Goal: Submit feedback/report problem

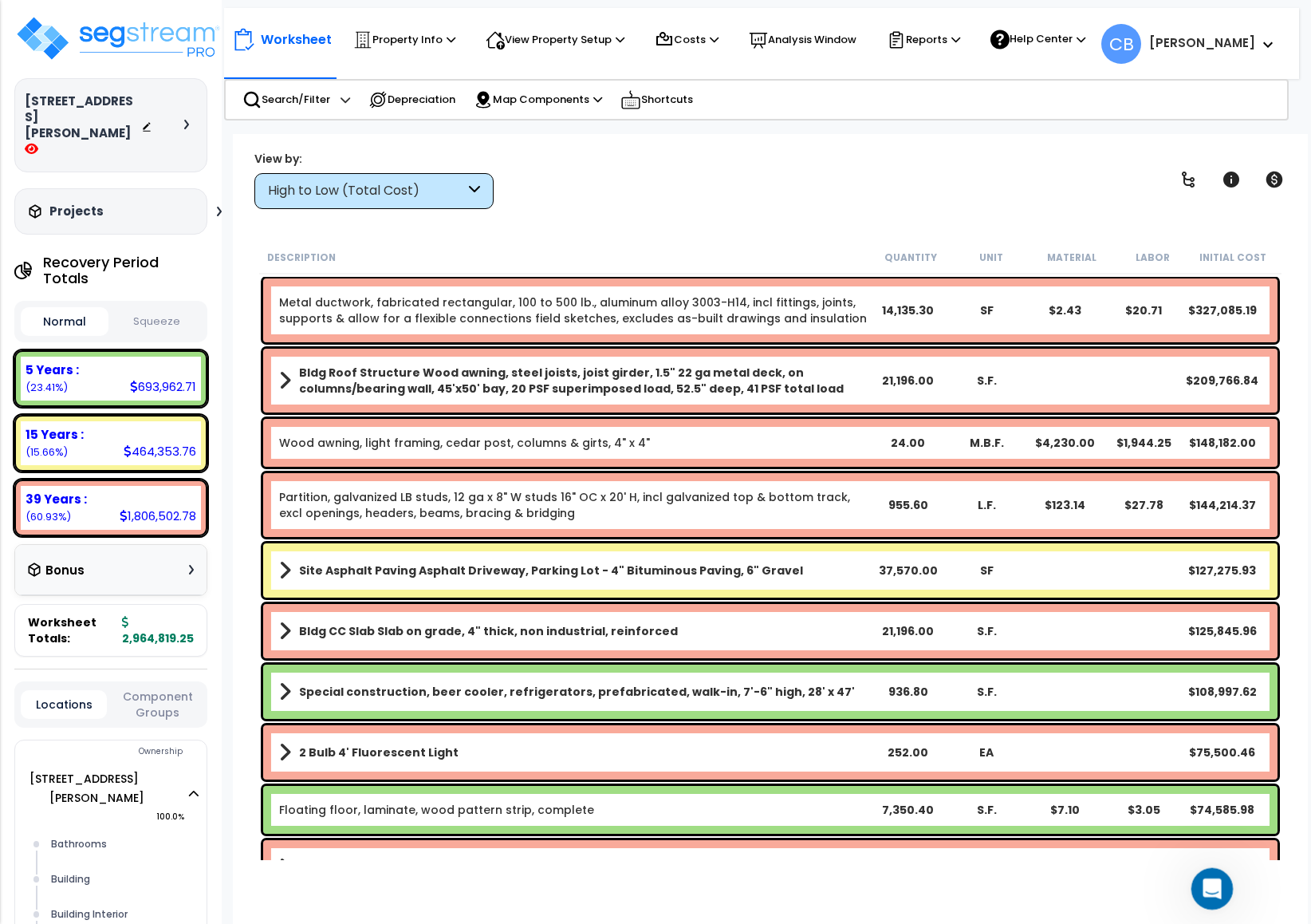
click at [1057, 880] on div "Open Intercom Messenger" at bounding box center [1210, 886] width 53 height 53
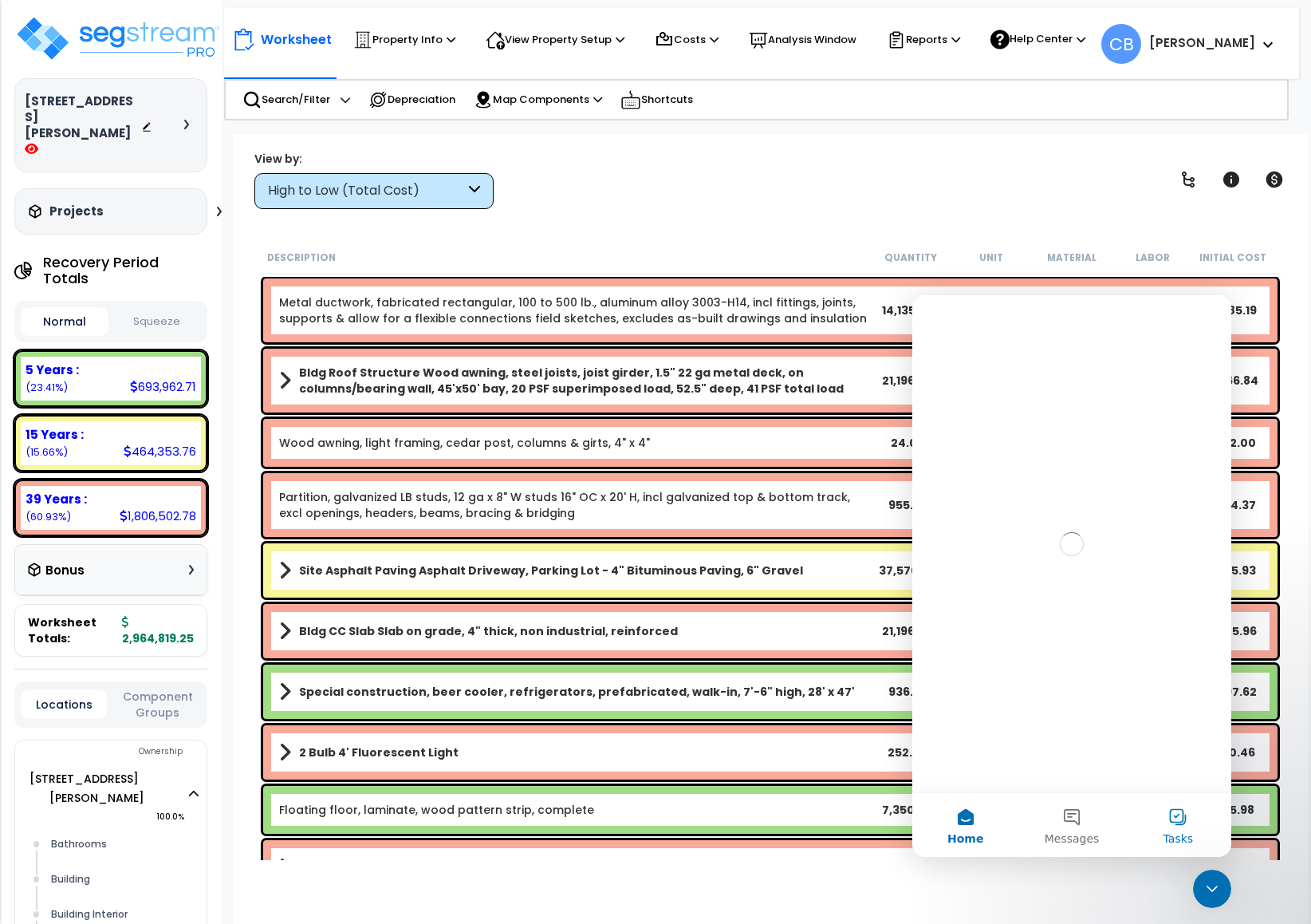
click at [1057, 827] on button "Tasks" at bounding box center [1178, 825] width 106 height 64
click at [1057, 825] on button "Messages" at bounding box center [1071, 825] width 106 height 64
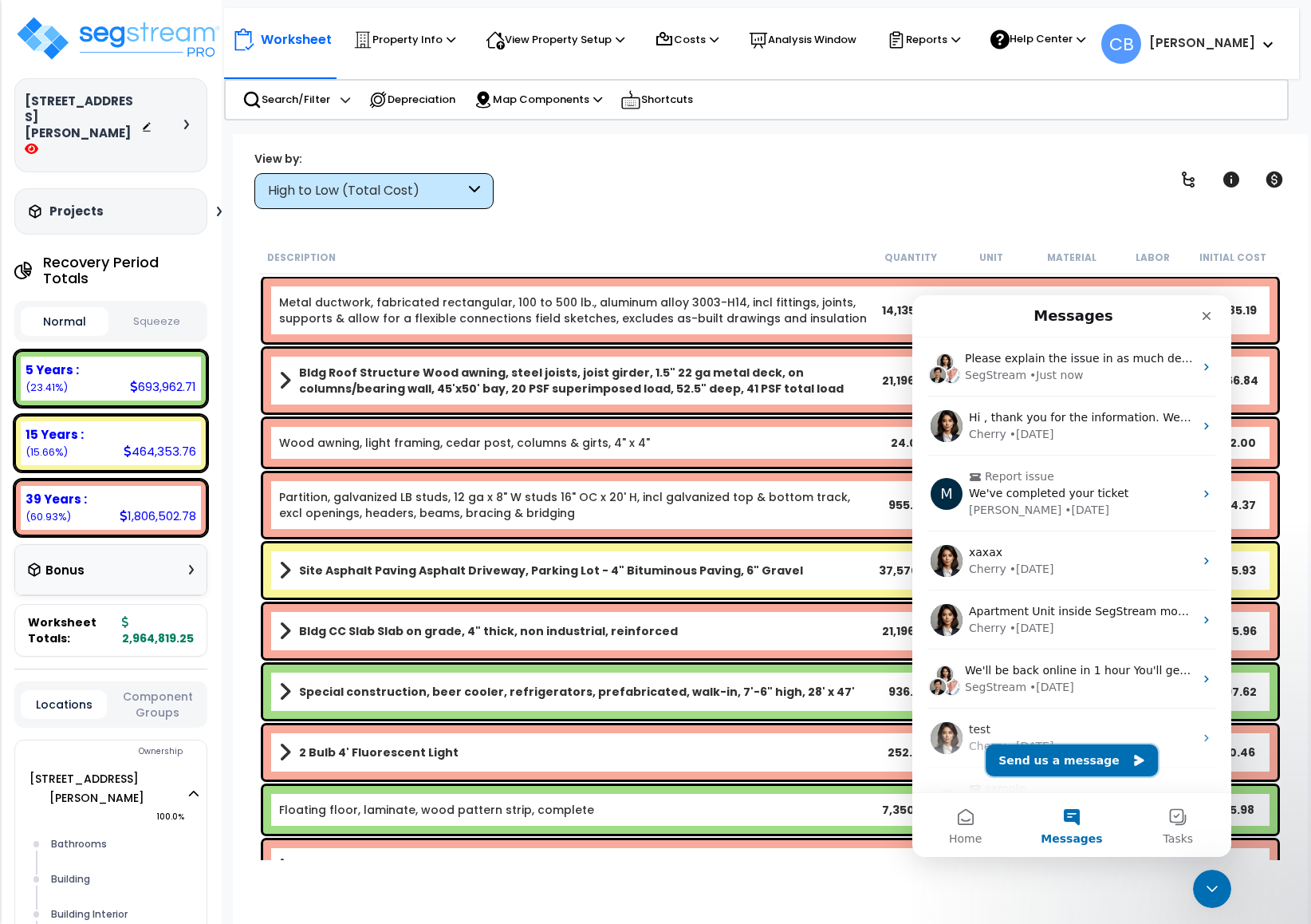
click at [1057, 762] on button "Send us a message" at bounding box center [1071, 760] width 172 height 32
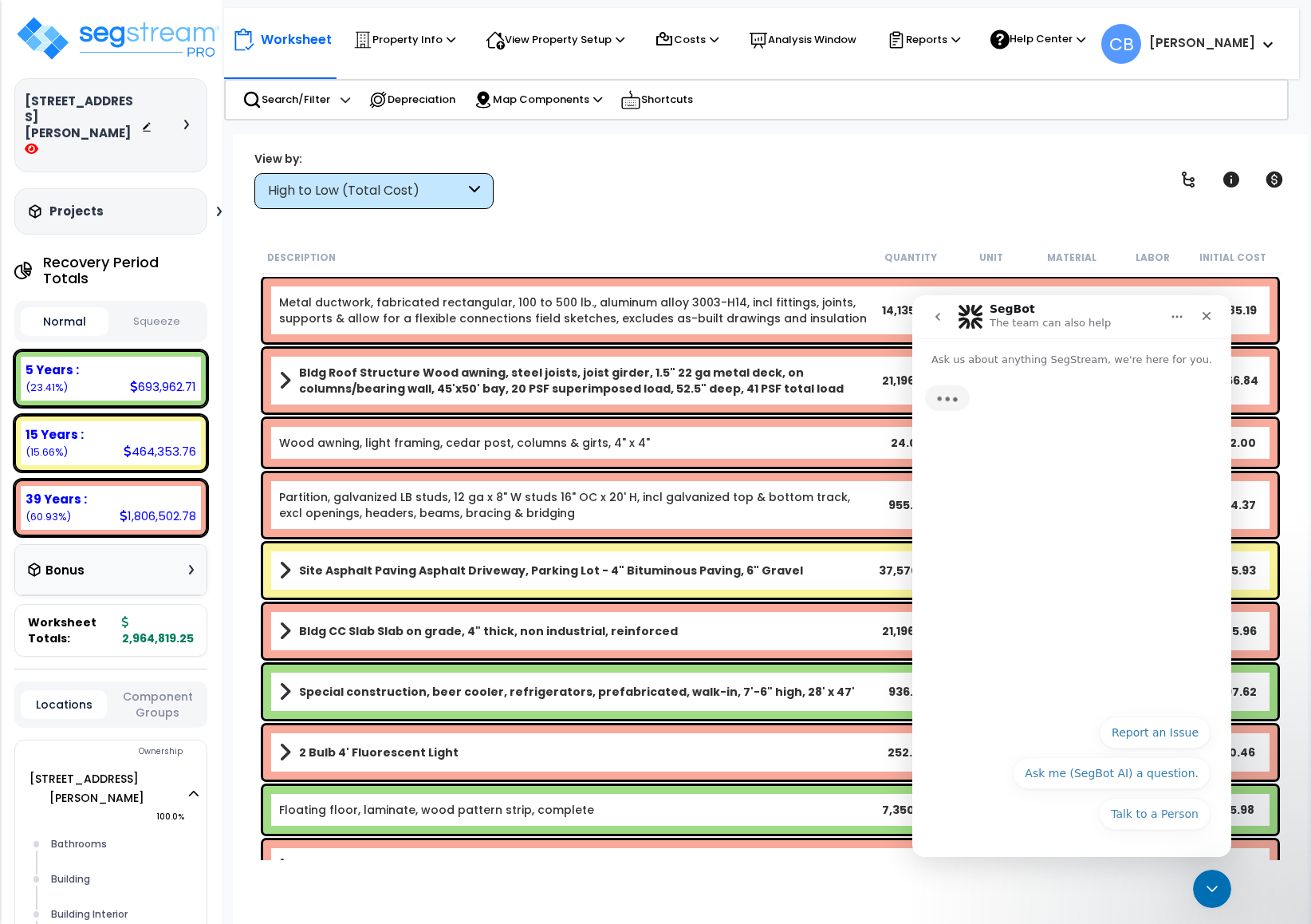
click at [1057, 727] on button "Report an Issue" at bounding box center [1155, 732] width 111 height 32
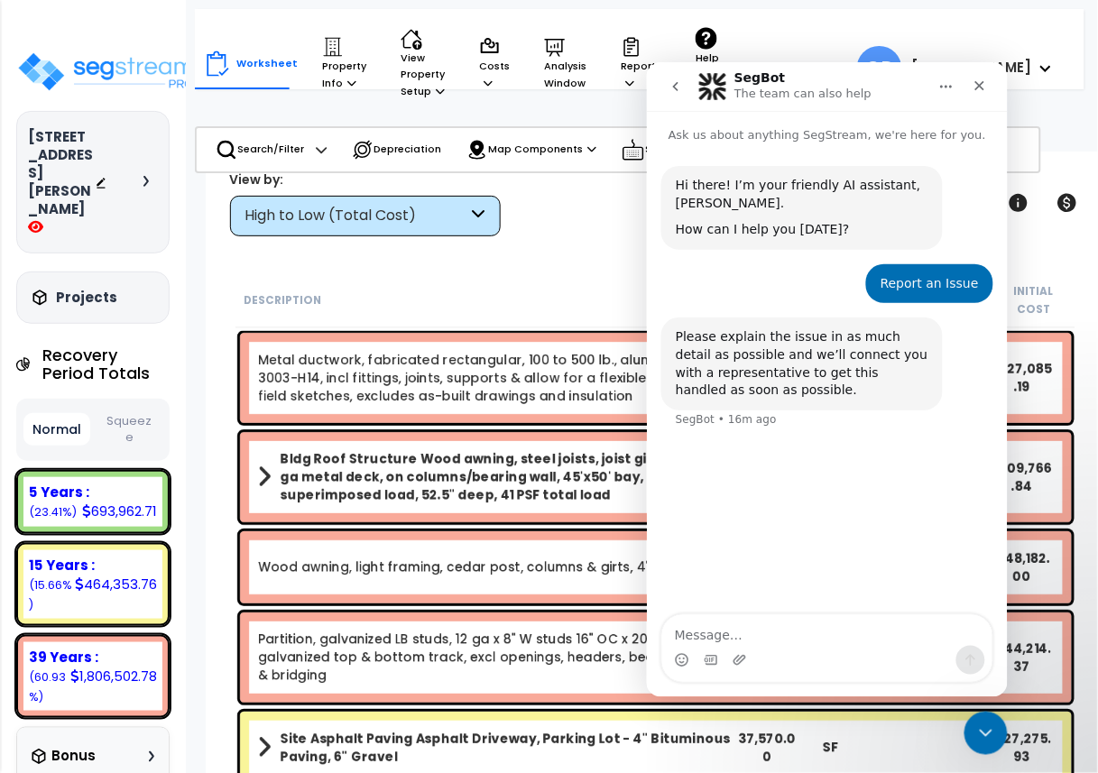
click at [480, 446] on div "Bldg Roof Structure Wood awning, steel joists, joist girder, 1.5" 22 ga metal d…" at bounding box center [656, 477] width 832 height 90
click at [988, 721] on icon "Close Intercom Messenger" at bounding box center [982, 731] width 22 height 22
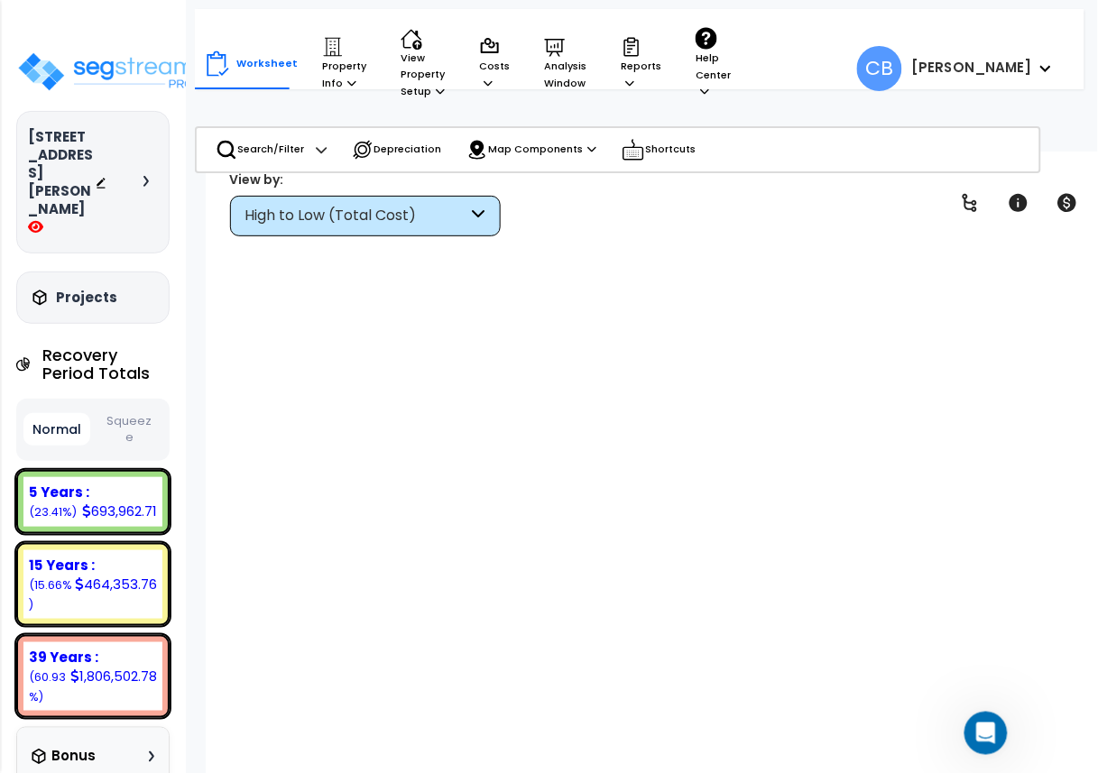
click at [496, 413] on div at bounding box center [656, 531] width 846 height 518
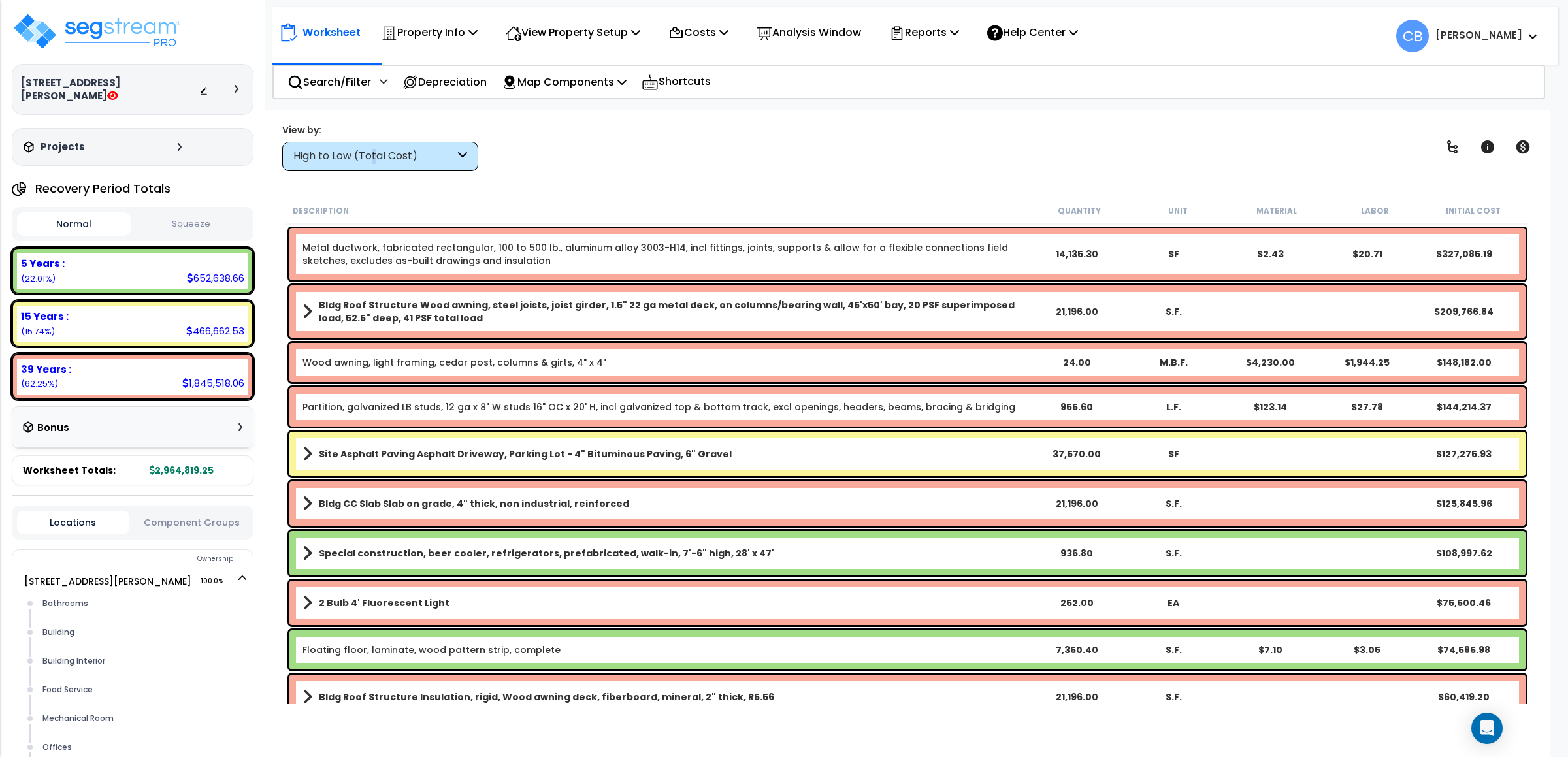
click at [374, 150] on div "High to Low (Total Cost)" at bounding box center [374, 156] width 162 height 15
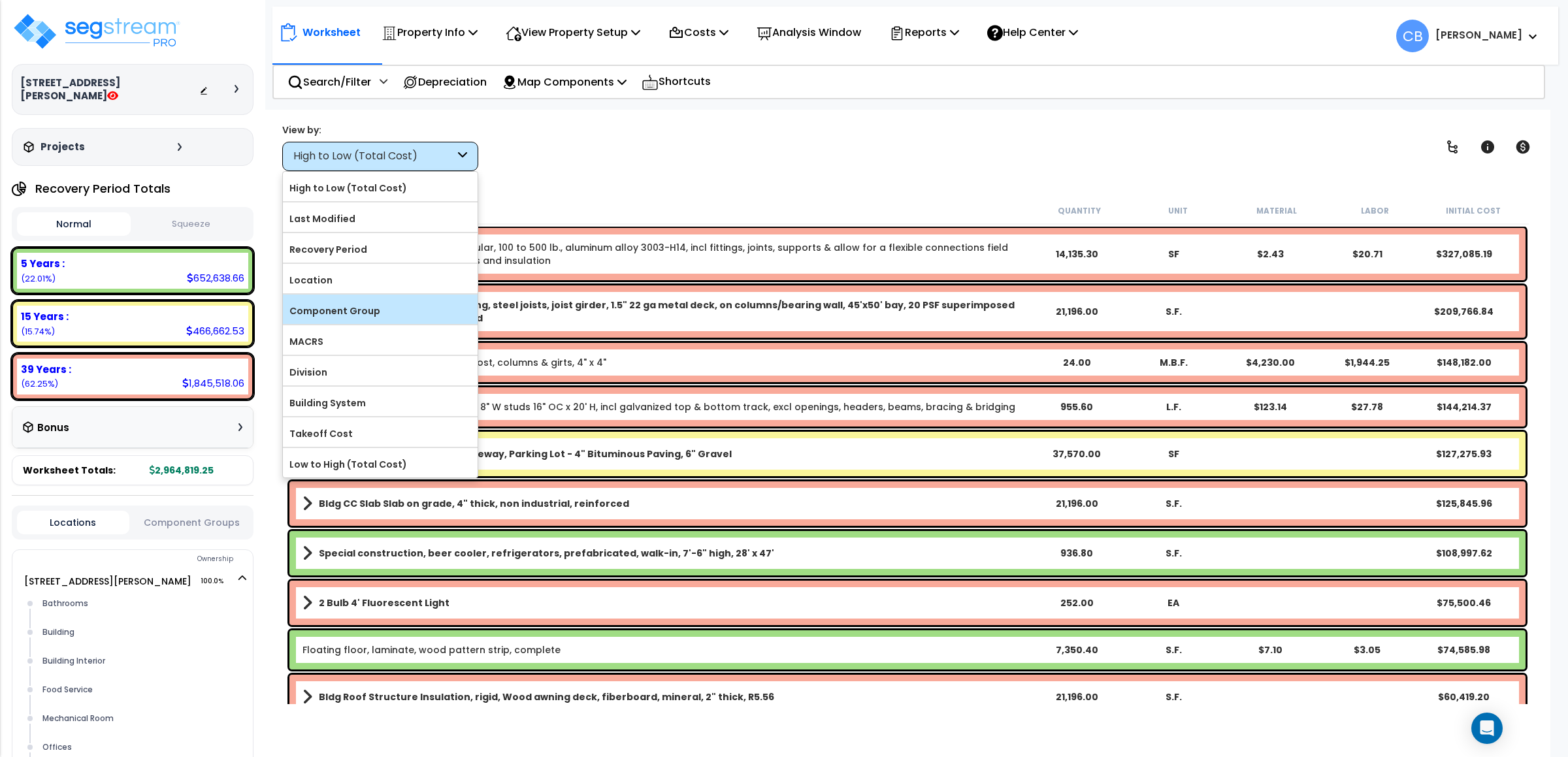
click at [351, 317] on label "Component Group" at bounding box center [380, 311] width 195 height 20
click at [345, 306] on label "Component Group" at bounding box center [380, 311] width 195 height 20
click at [0, 0] on input "Component Group" at bounding box center [0, 0] width 0 height 0
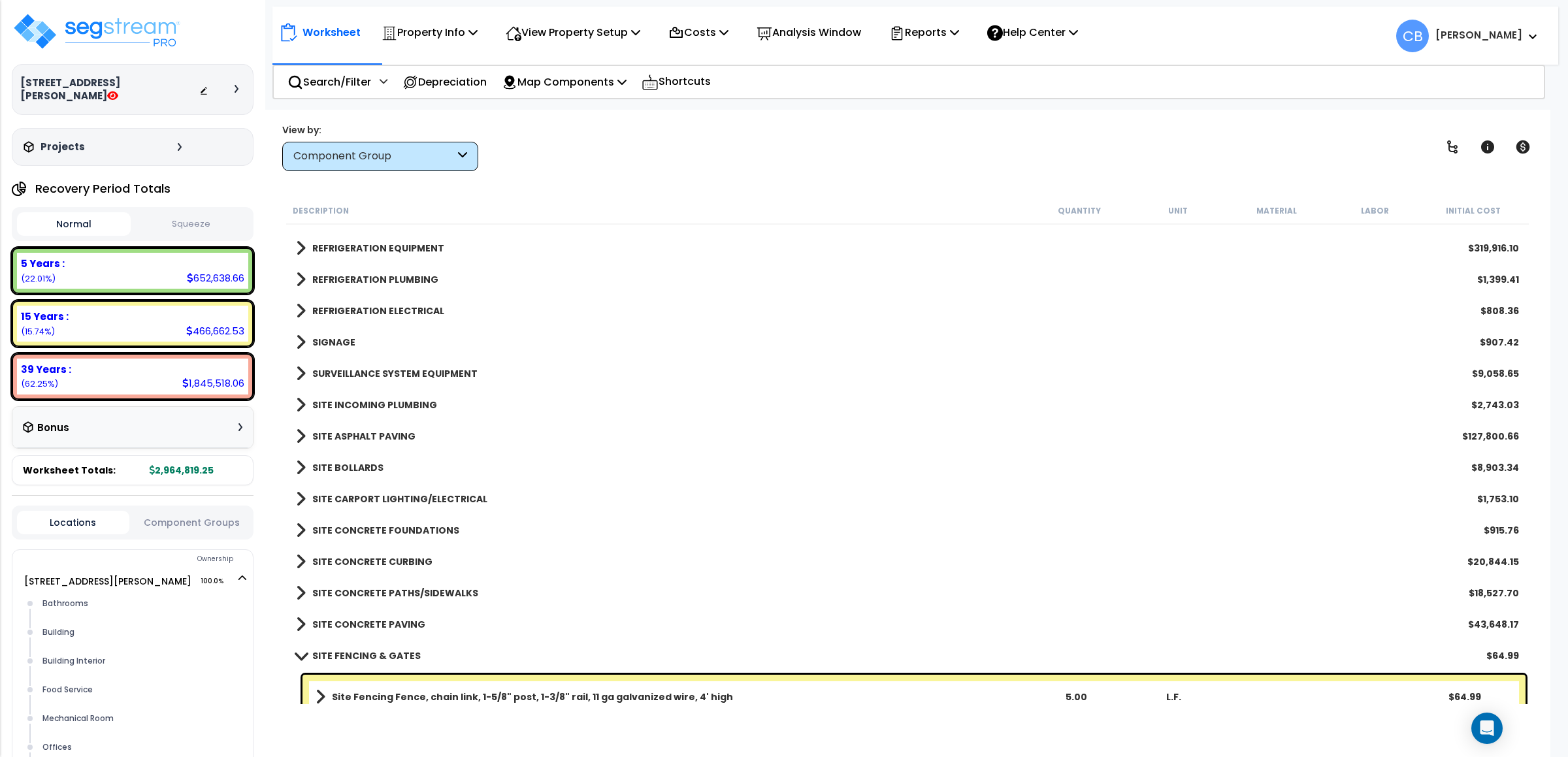
scroll to position [2352, 0]
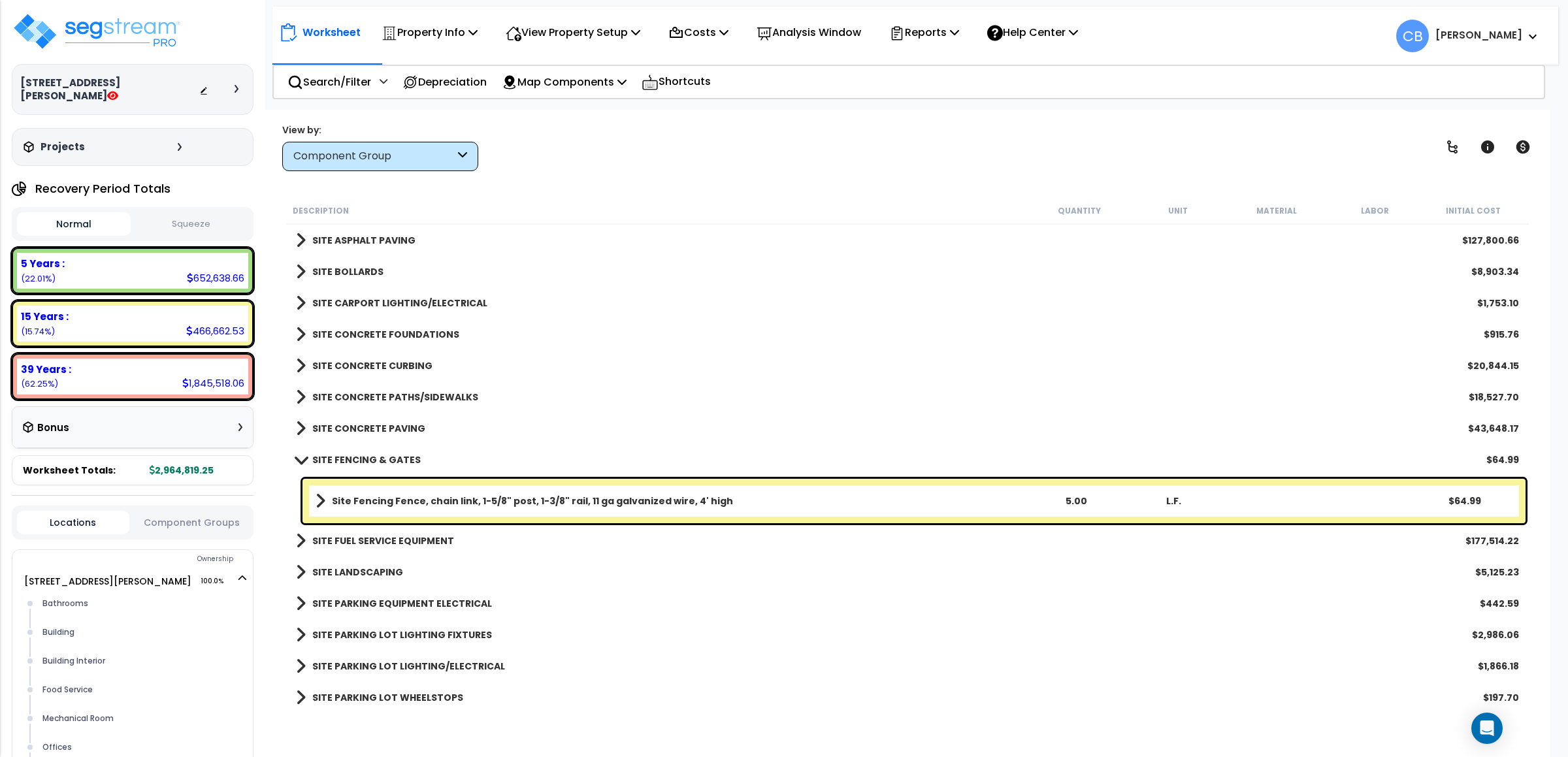
click at [345, 459] on b "SITE FENCING & GATES" at bounding box center [366, 460] width 109 height 13
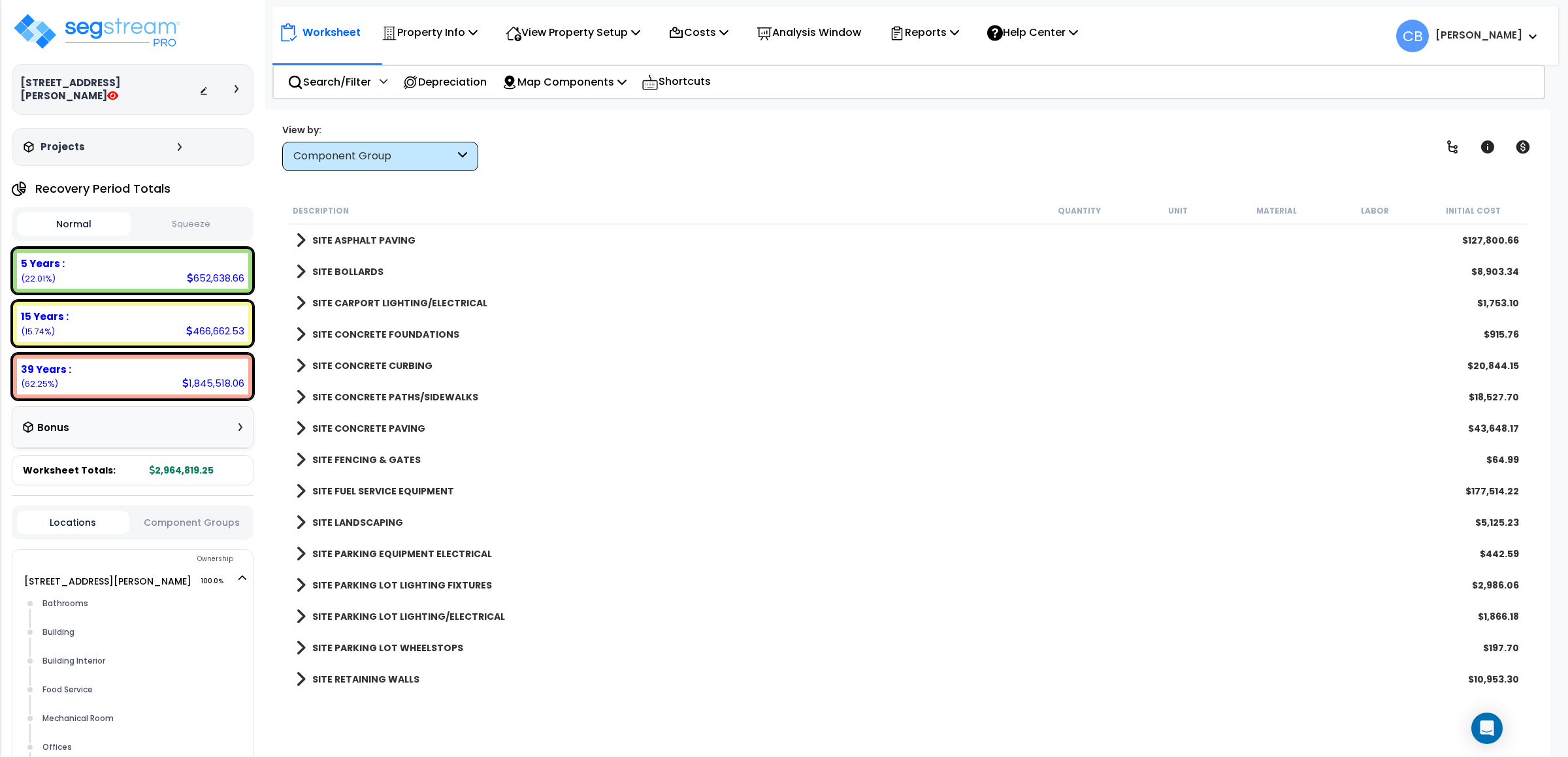
scroll to position [2451, 0]
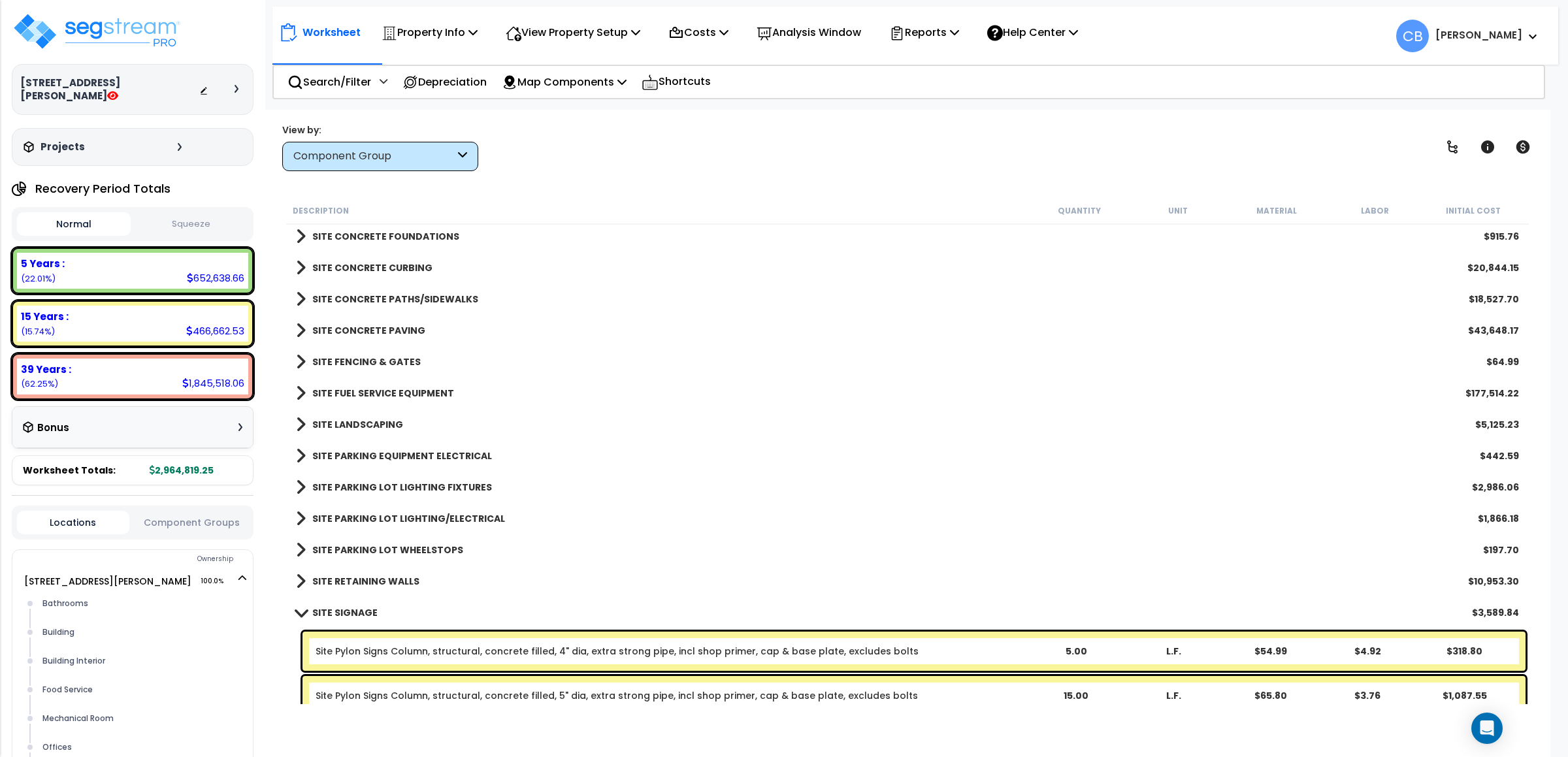
click at [338, 603] on div "SITE SIGNAGE $3,589.84" at bounding box center [907, 612] width 1236 height 31
click at [314, 606] on b "SITE SIGNAGE" at bounding box center [345, 613] width 65 height 13
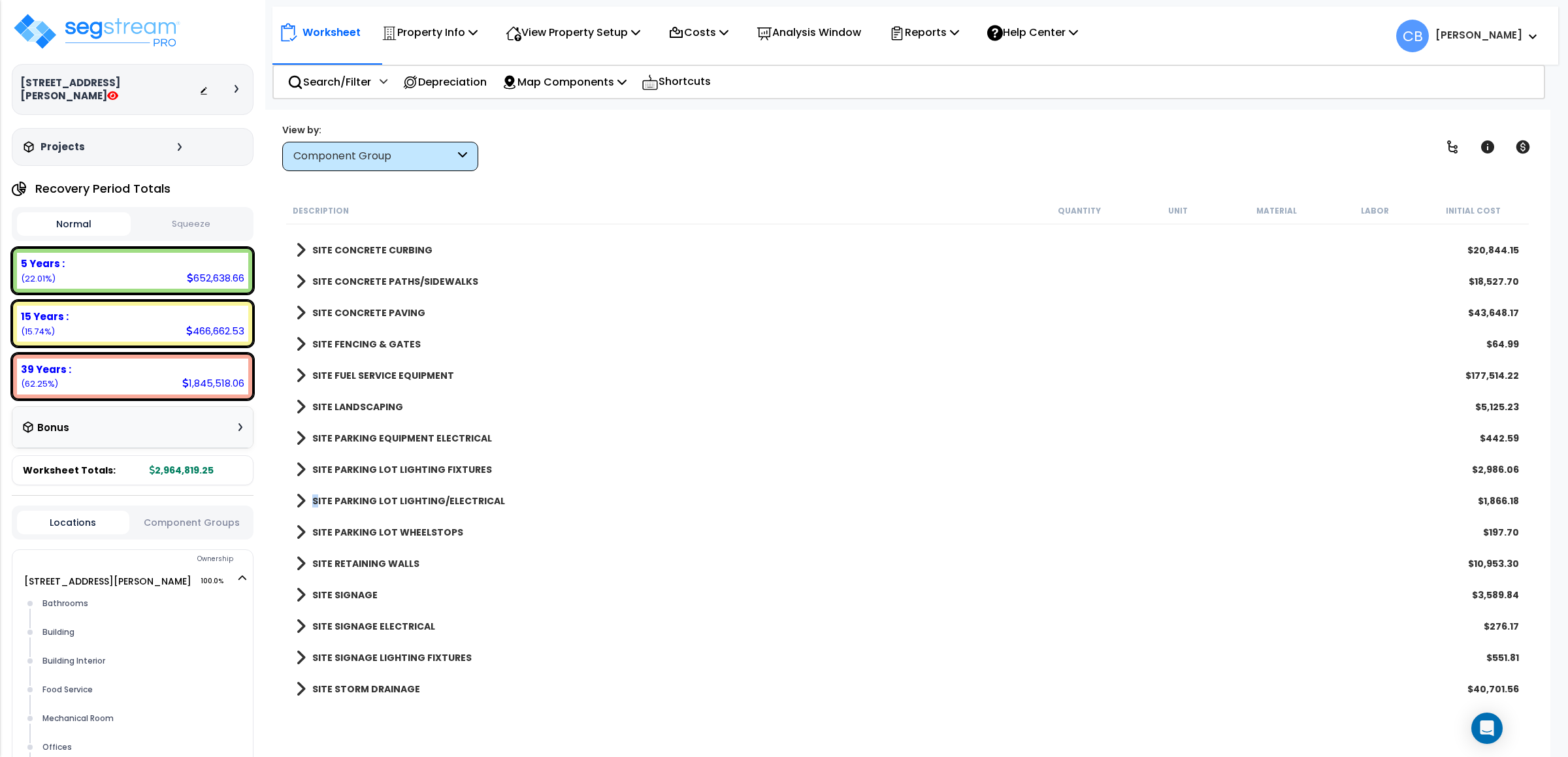
scroll to position [2370, 0]
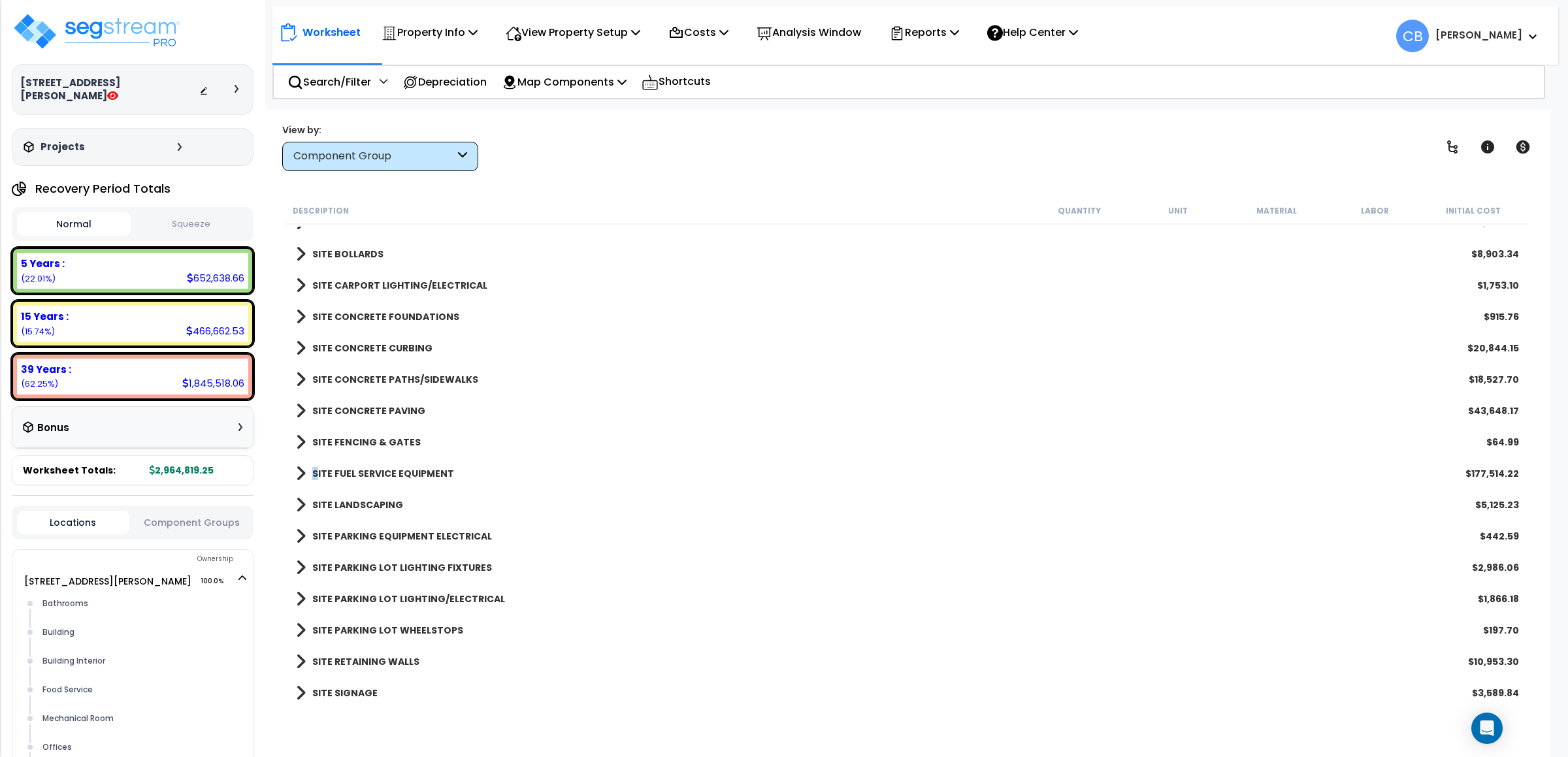
click at [316, 461] on div "SITE FUEL SERVICE EQUIPMENT $177,514.22" at bounding box center [907, 473] width 1236 height 31
click at [314, 470] on b "SITE FUEL SERVICE EQUIPMENT" at bounding box center [383, 474] width 142 height 13
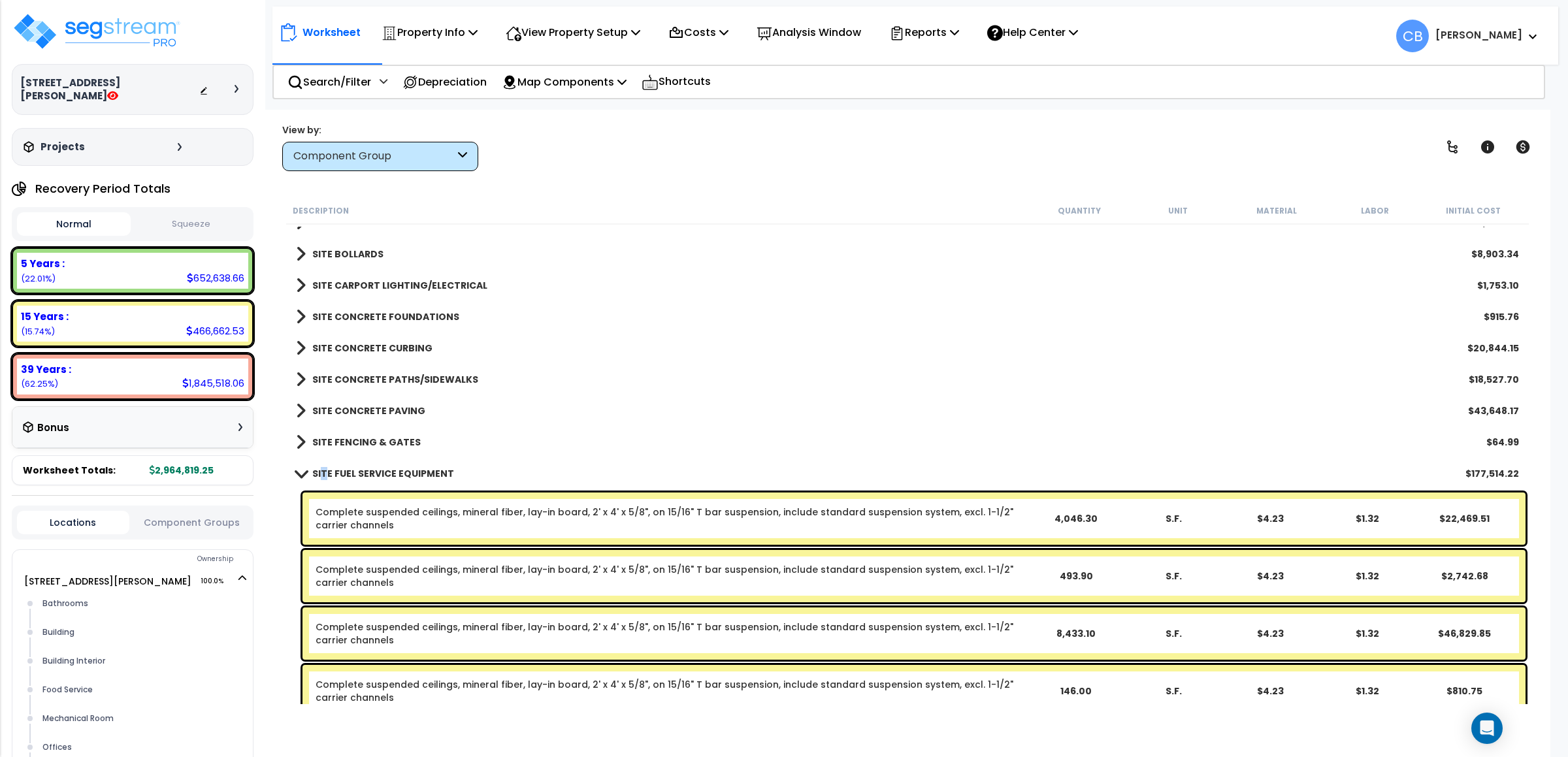
click at [322, 470] on b "SITE FUEL SERVICE EQUIPMENT" at bounding box center [383, 474] width 142 height 13
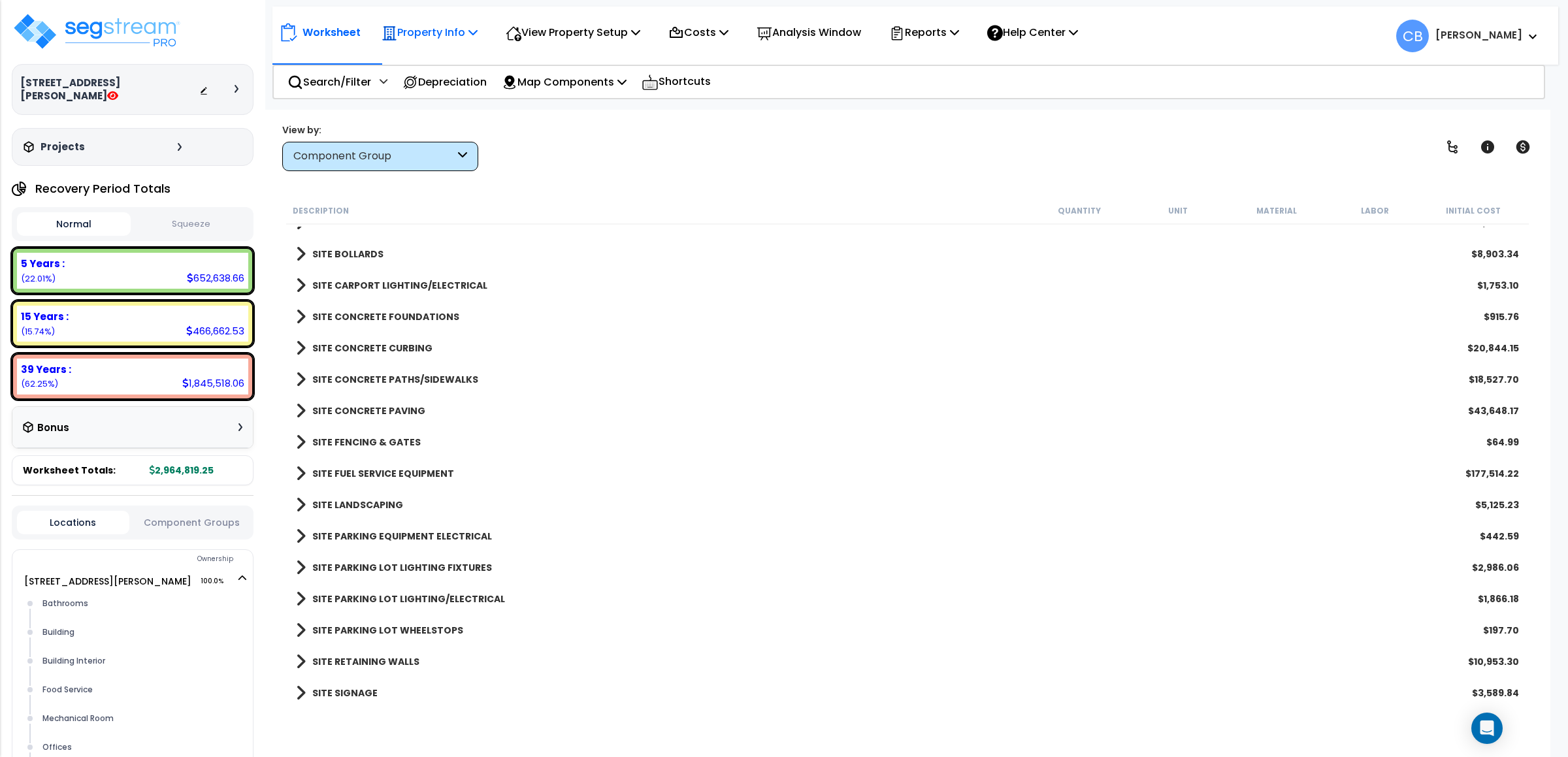
click at [458, 30] on p "Property Info" at bounding box center [429, 32] width 96 height 17
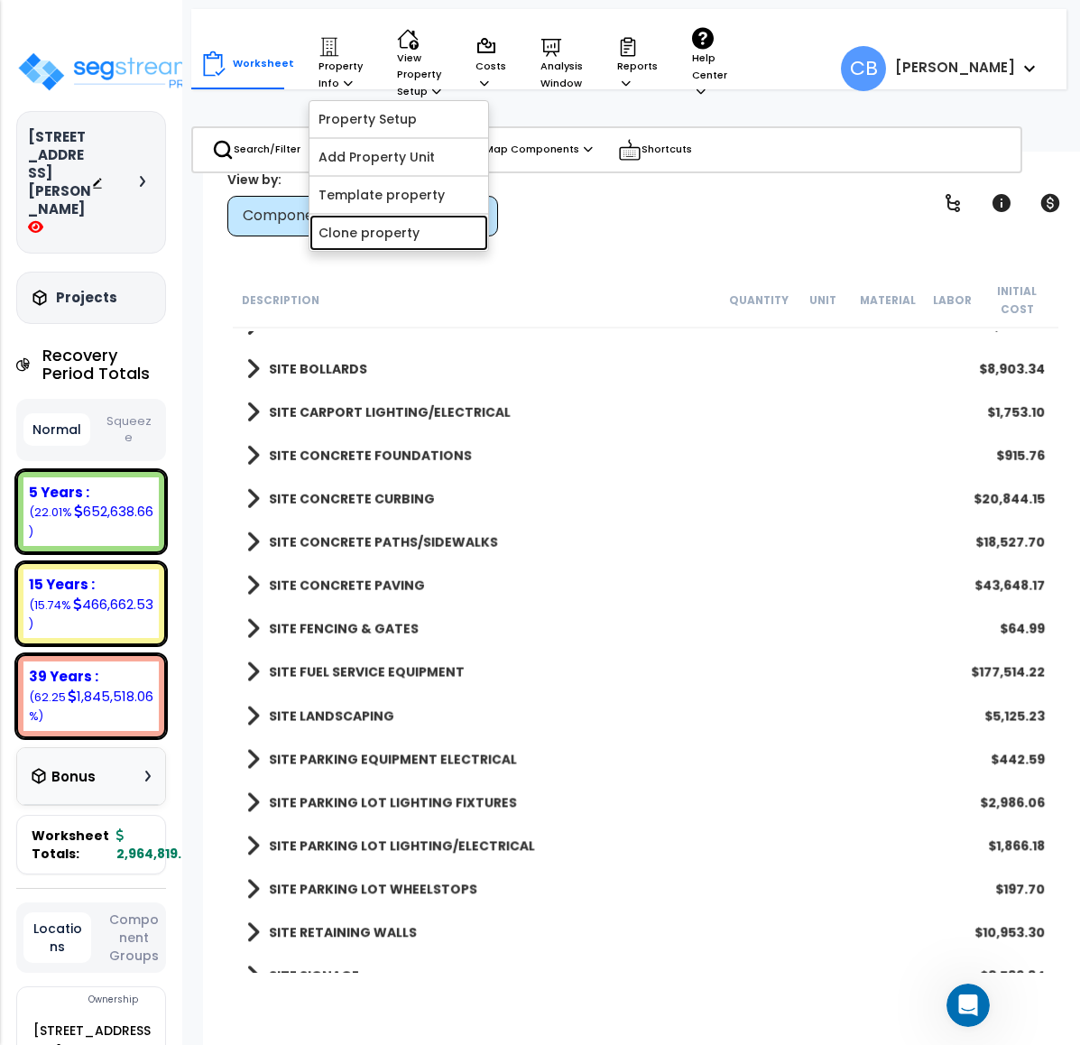
scroll to position [0, 0]
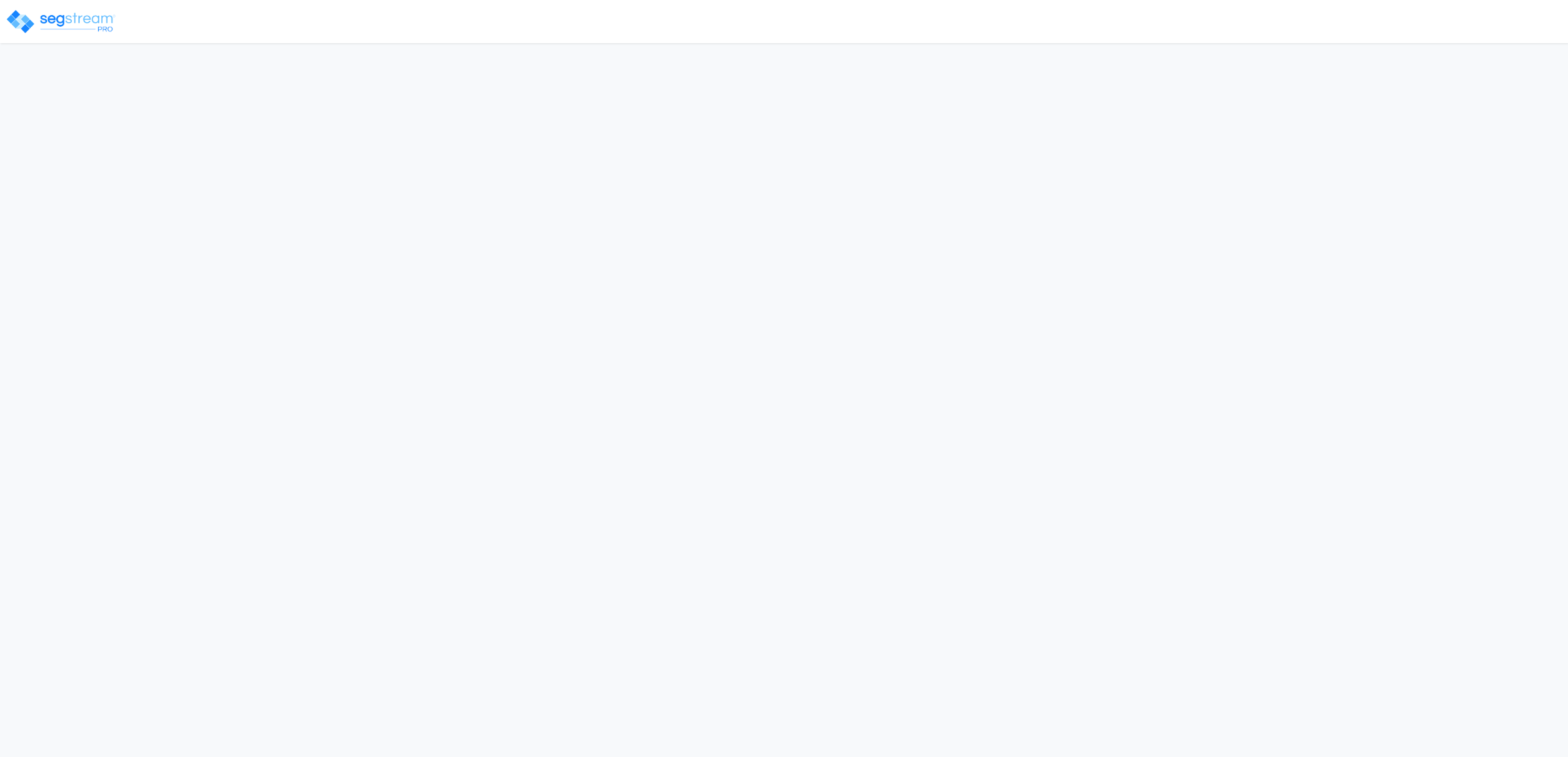
select select "2024"
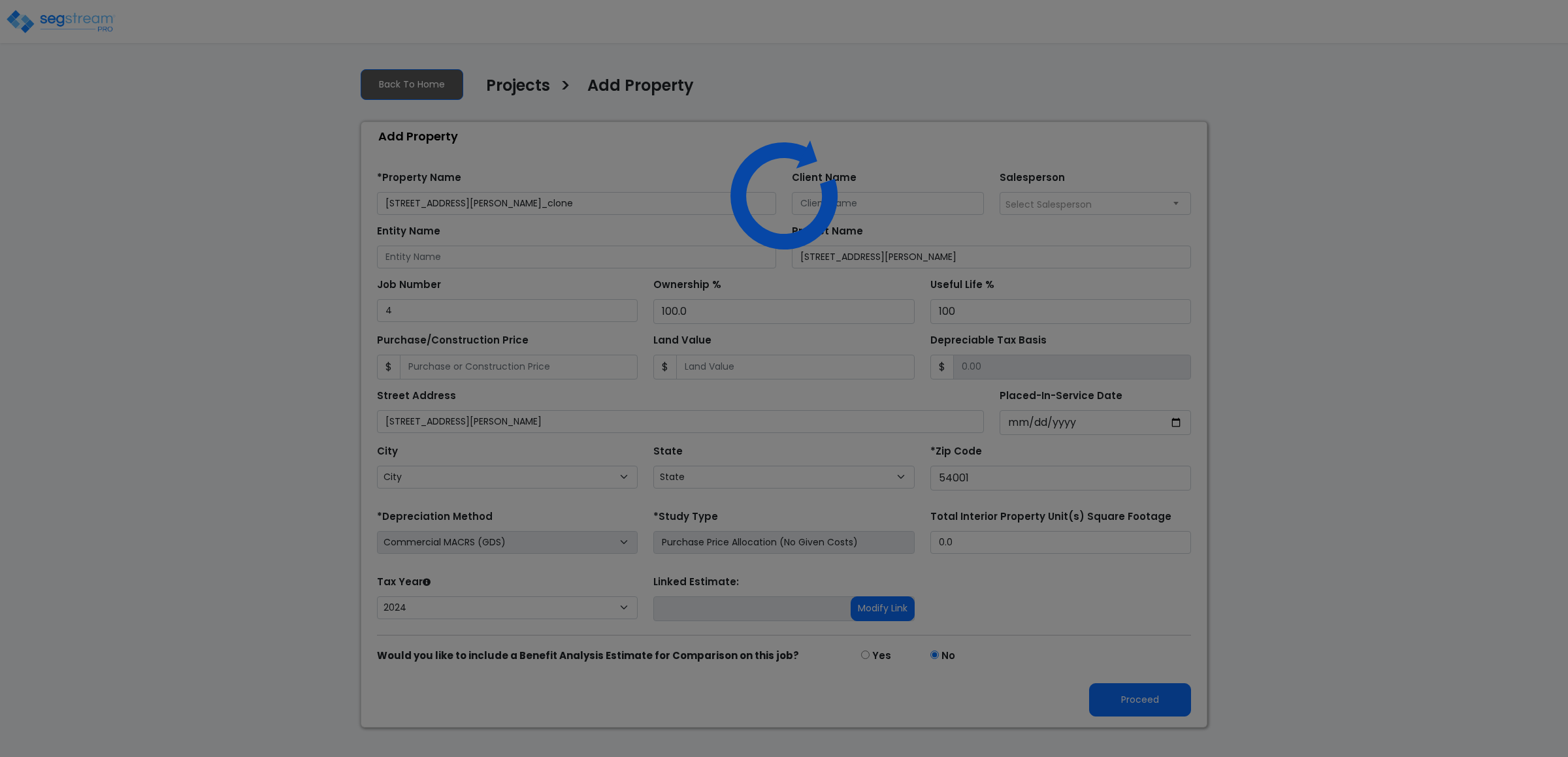
select select "WI"
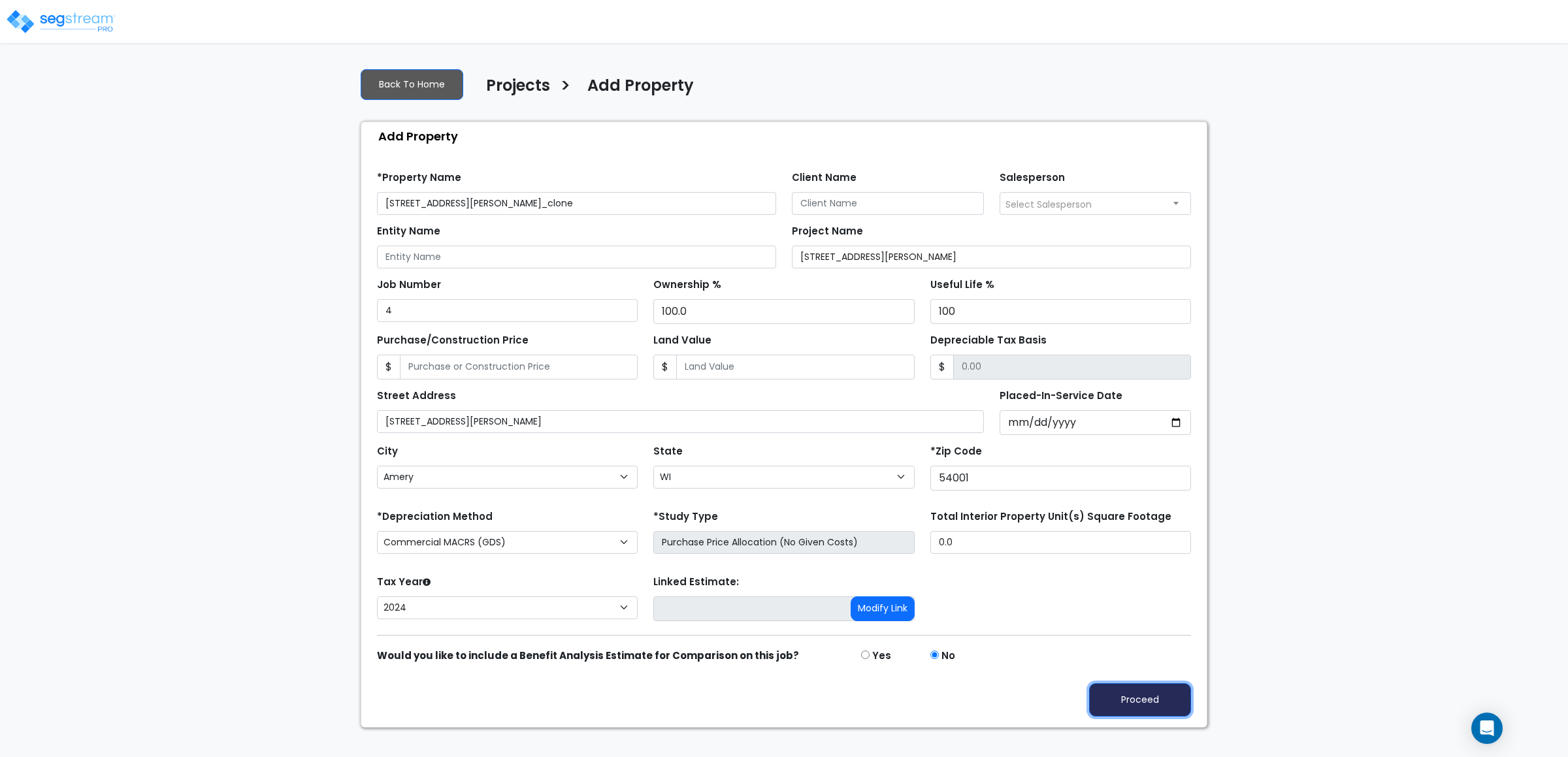
click at [1144, 706] on button "Proceed" at bounding box center [1140, 700] width 102 height 33
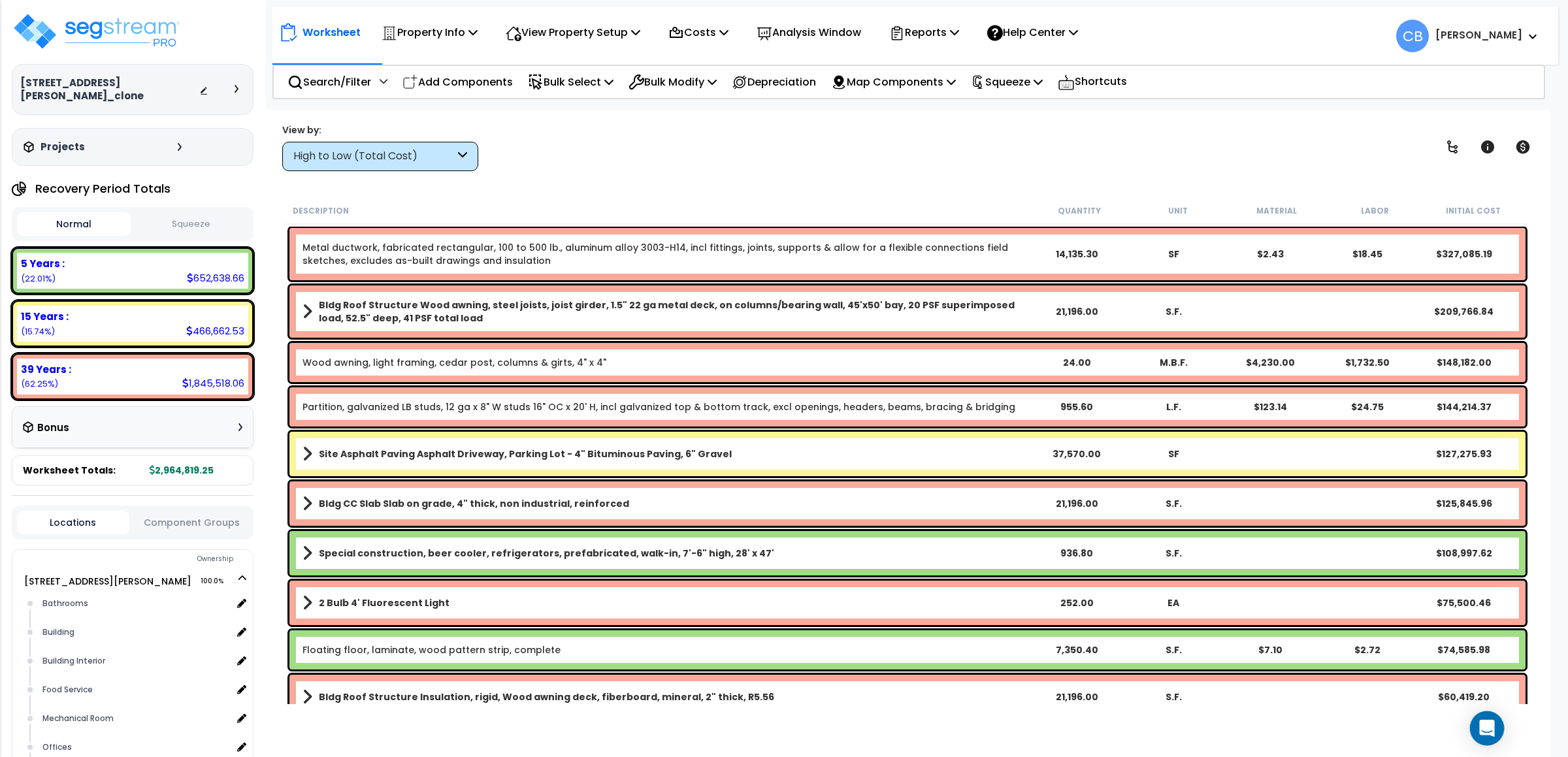
click at [1491, 726] on icon "Open Intercom Messenger" at bounding box center [1486, 728] width 15 height 17
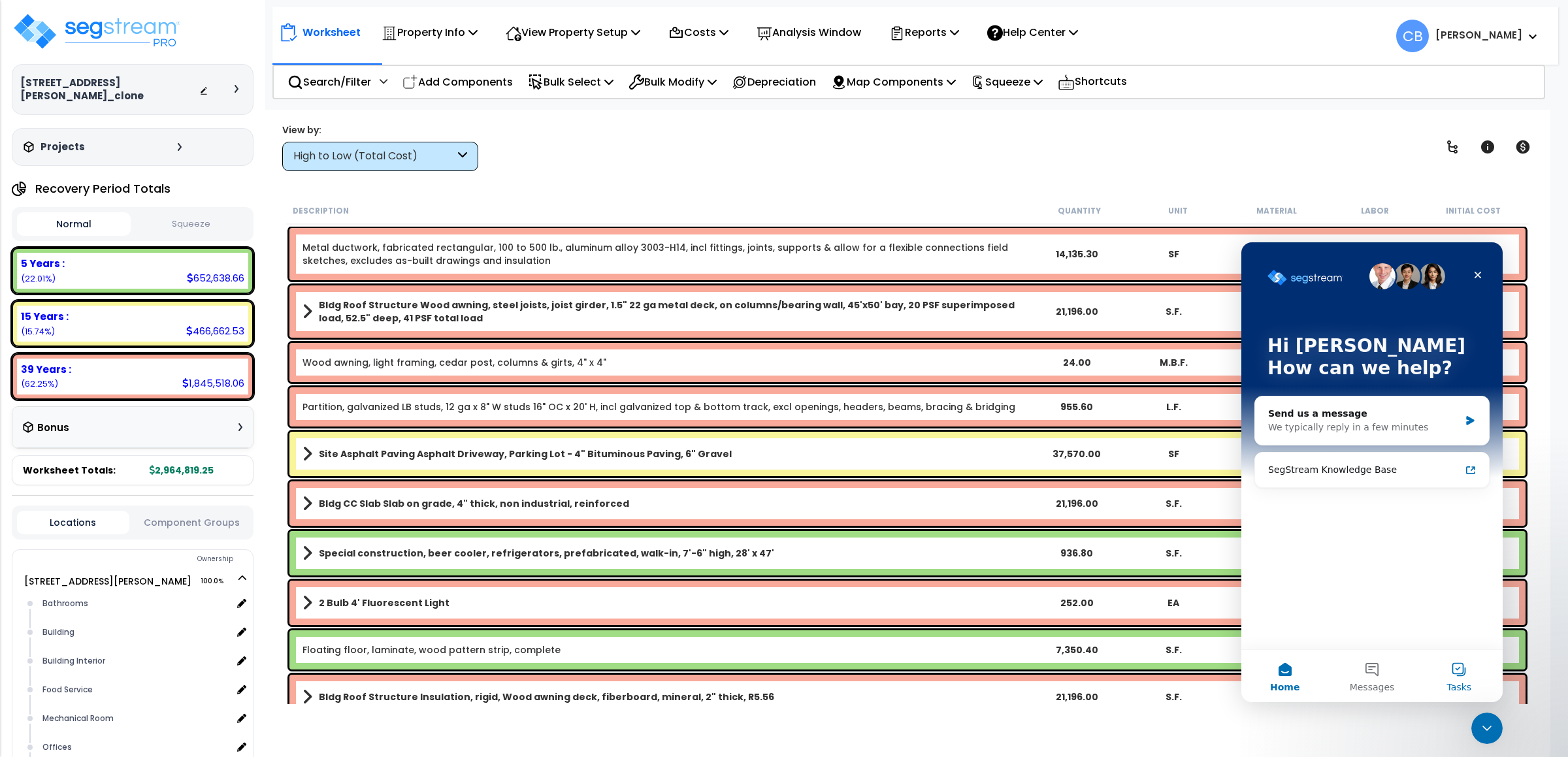
click at [1459, 677] on button "Tasks" at bounding box center [1459, 677] width 87 height 52
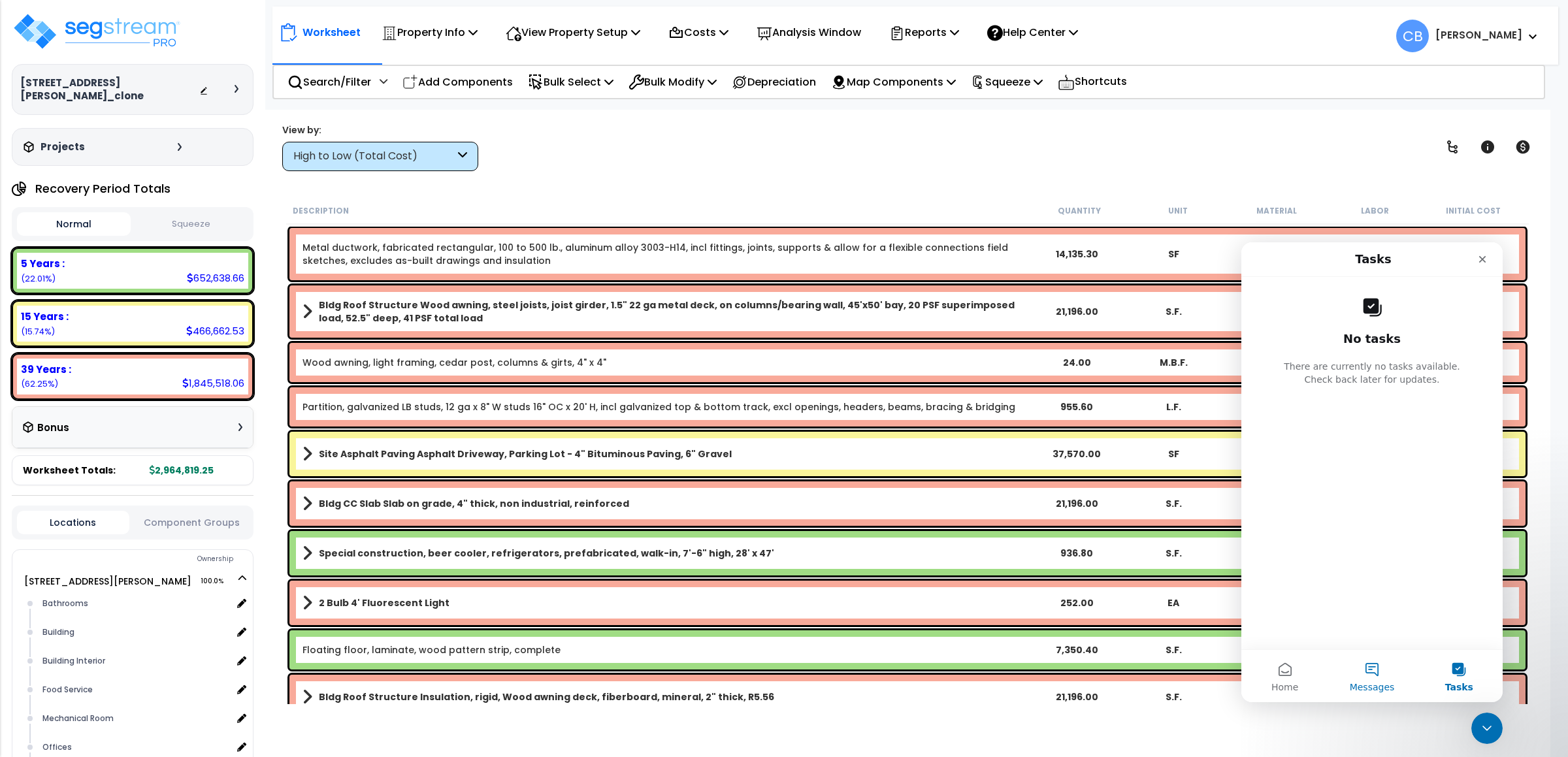
click at [1396, 684] on button "Messages" at bounding box center [1372, 677] width 87 height 52
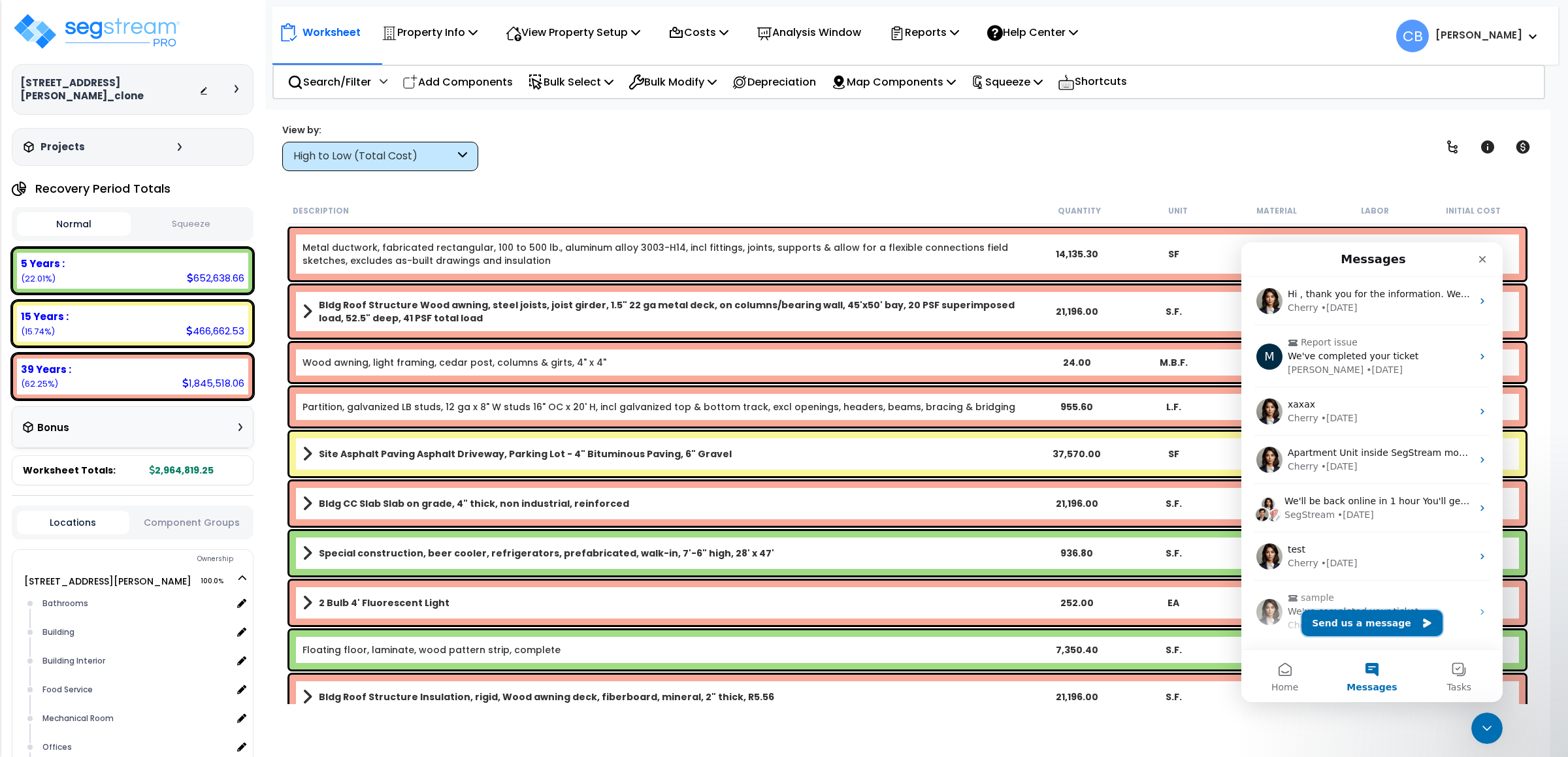
click at [1330, 629] on button "Send us a message" at bounding box center [1372, 623] width 141 height 26
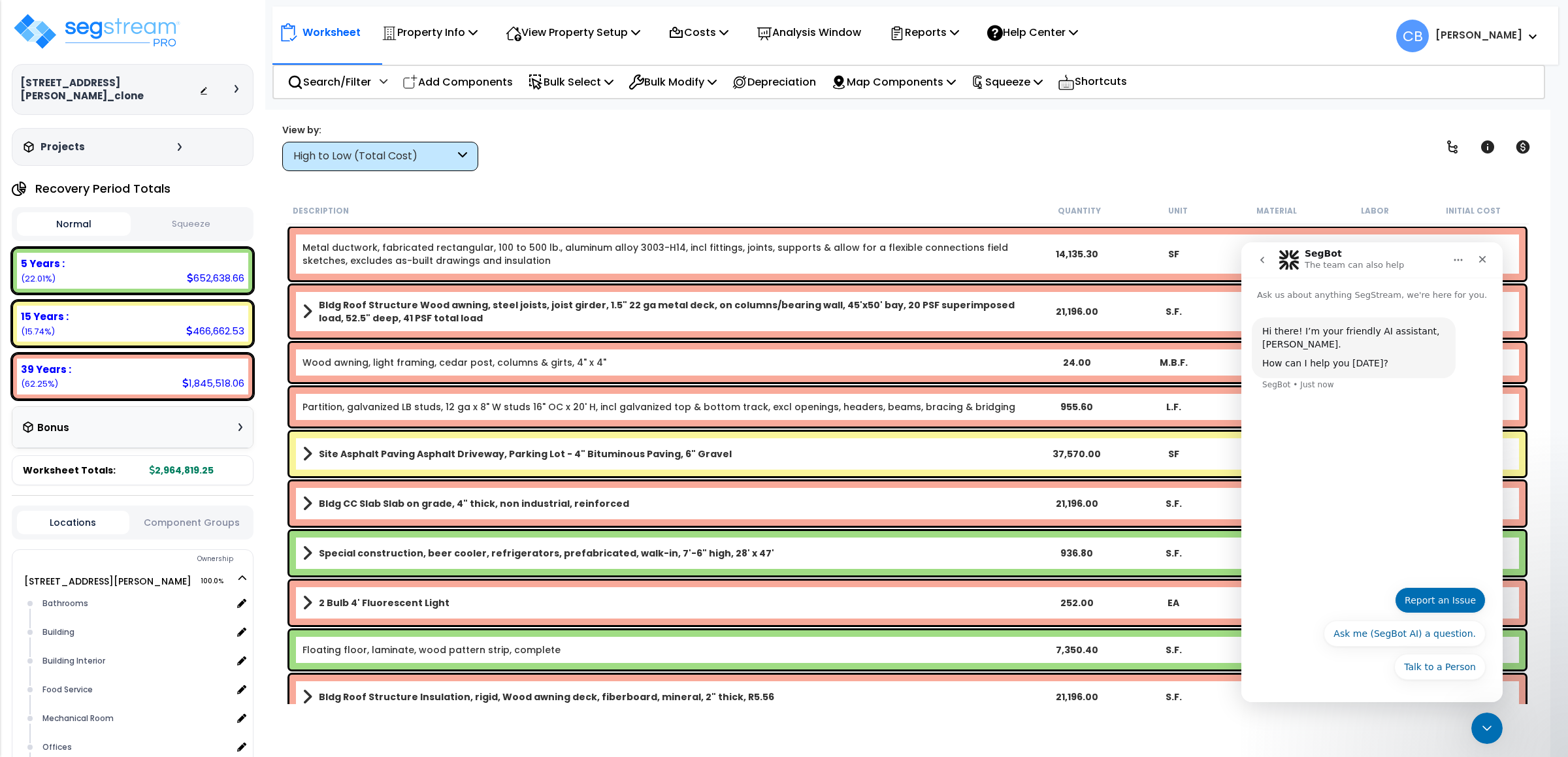
click at [1446, 607] on button "Report an Issue" at bounding box center [1440, 601] width 91 height 26
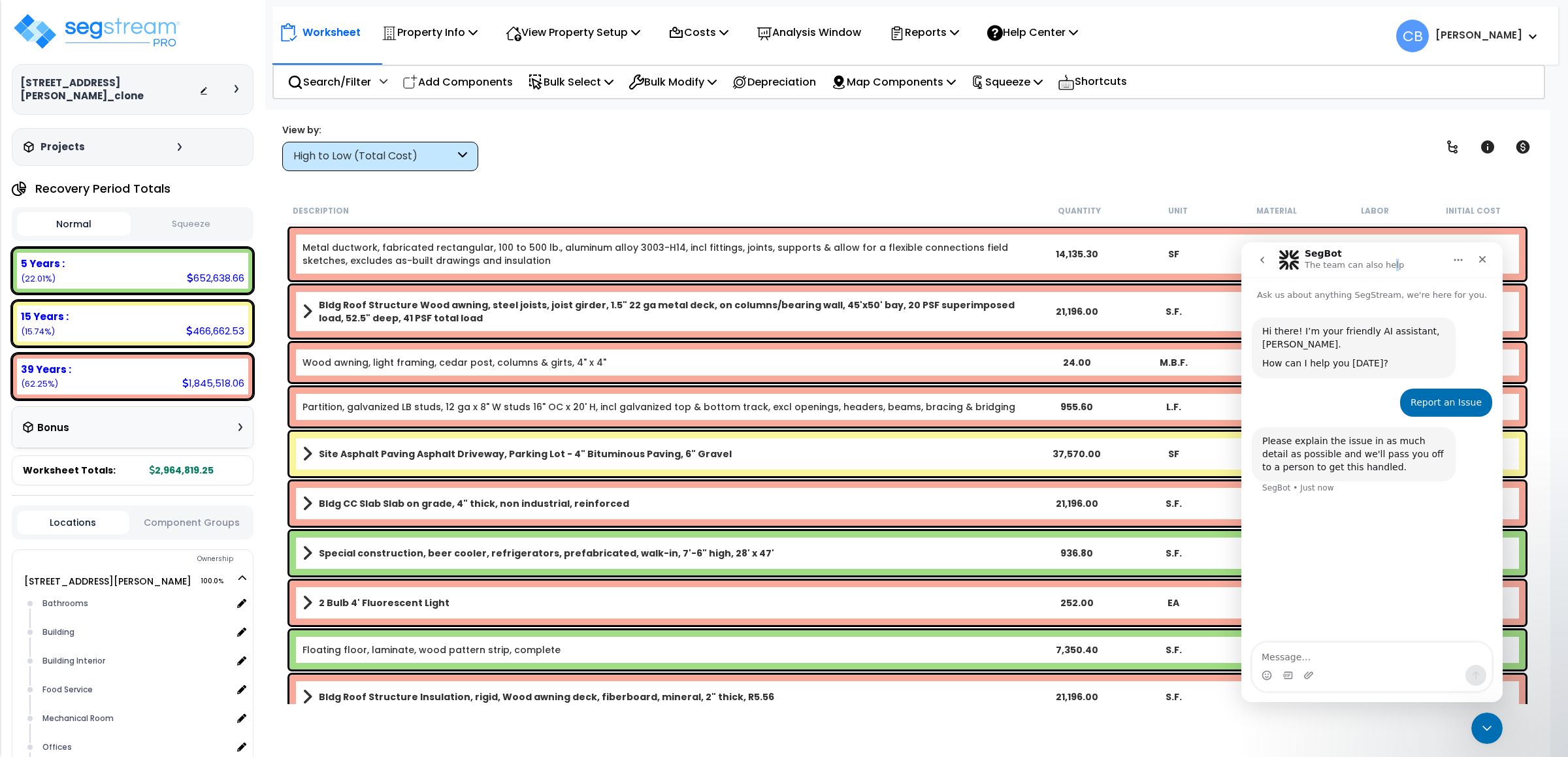
click at [1383, 264] on p "The team can also help" at bounding box center [1354, 265] width 99 height 13
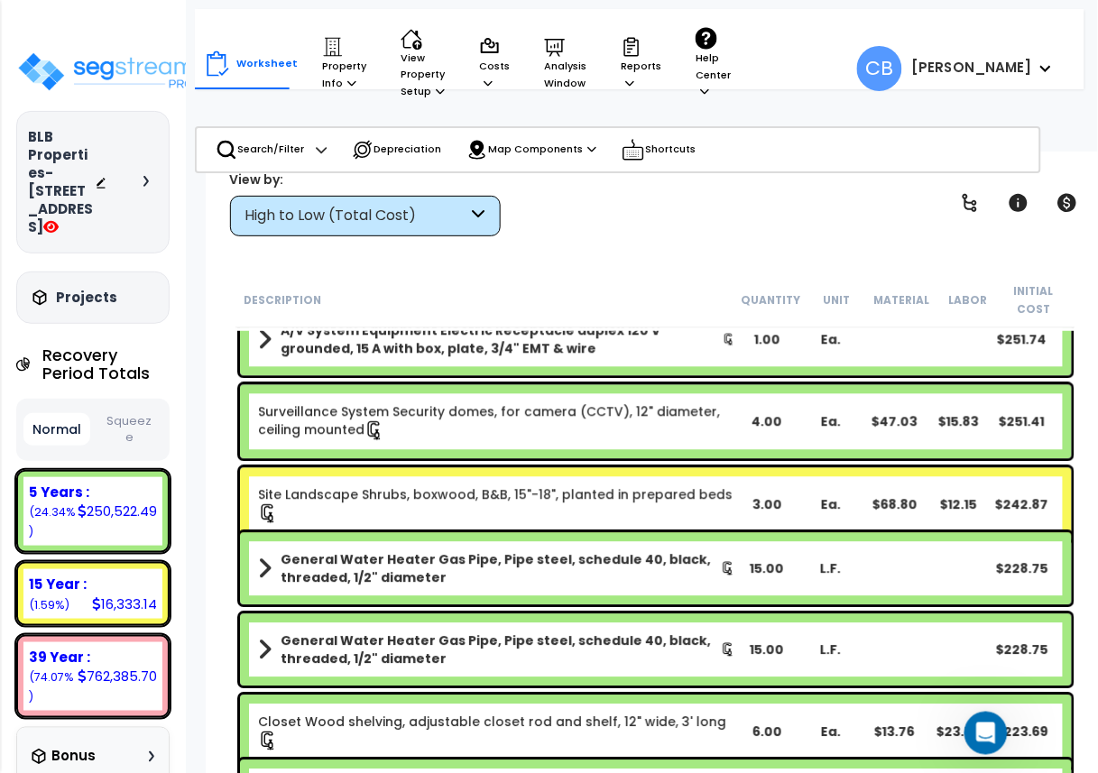
scroll to position [19328, 0]
